Goal: Task Accomplishment & Management: Manage account settings

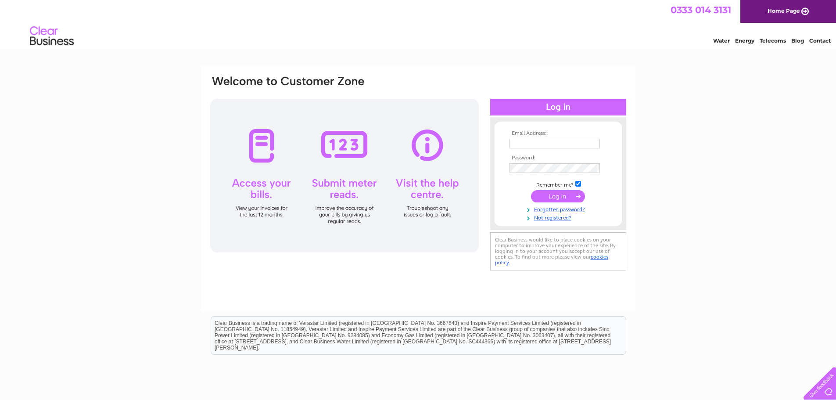
type input "[PERSON_NAME][EMAIL_ADDRESS][DOMAIN_NAME]"
click at [559, 198] on input "submit" at bounding box center [558, 196] width 54 height 12
click at [553, 194] on input "submit" at bounding box center [558, 196] width 54 height 12
